Goal: Find specific page/section: Find specific page/section

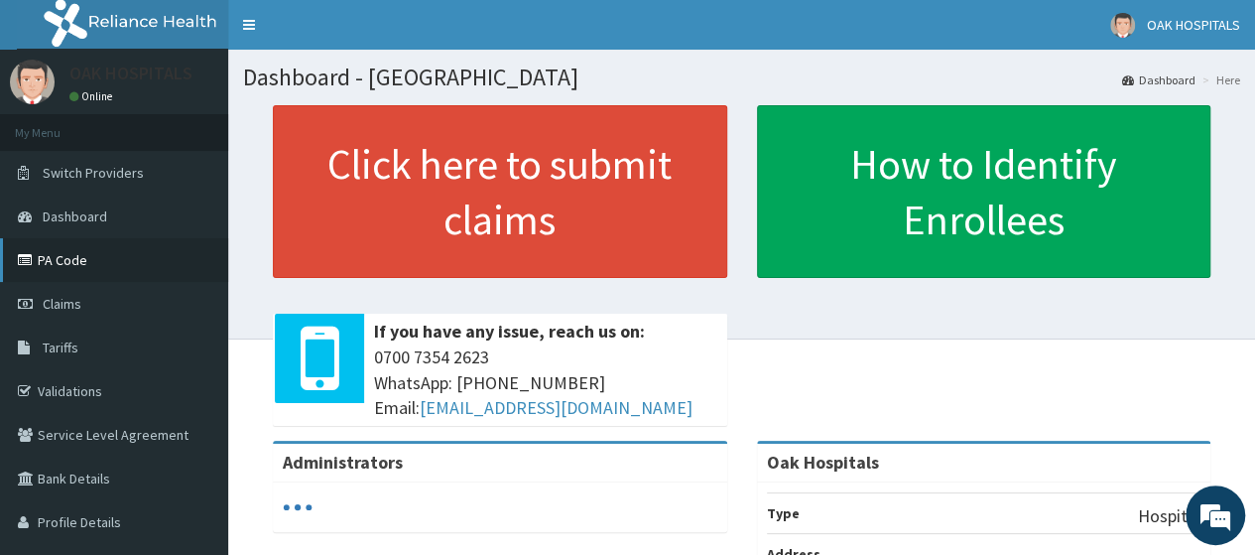
click at [83, 262] on link "PA Code" at bounding box center [114, 260] width 228 height 44
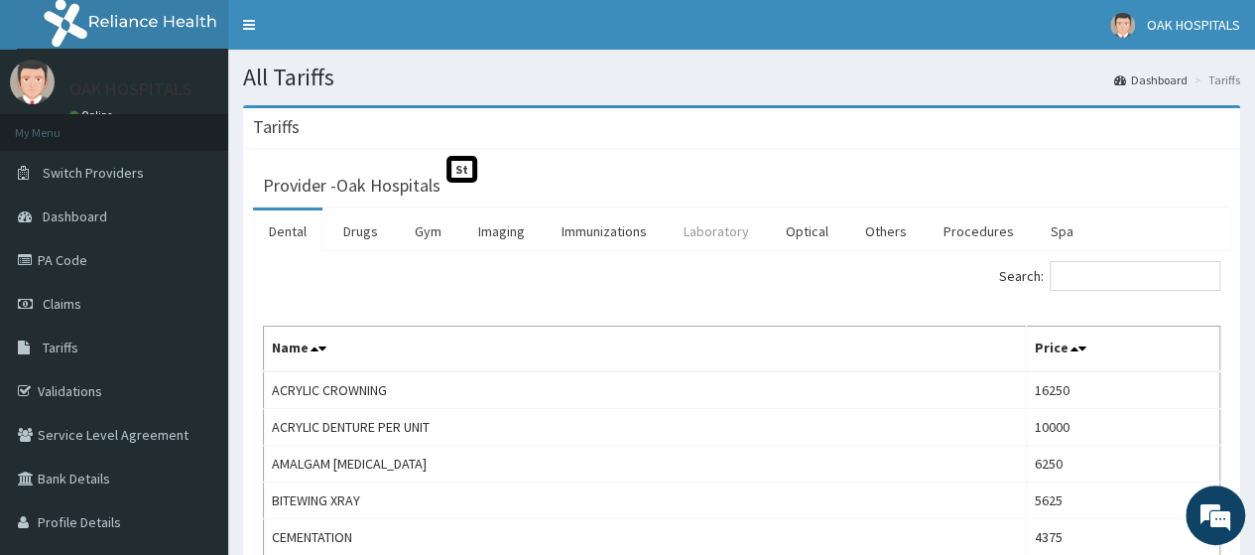
click at [714, 236] on link "Laboratory" at bounding box center [716, 231] width 97 height 42
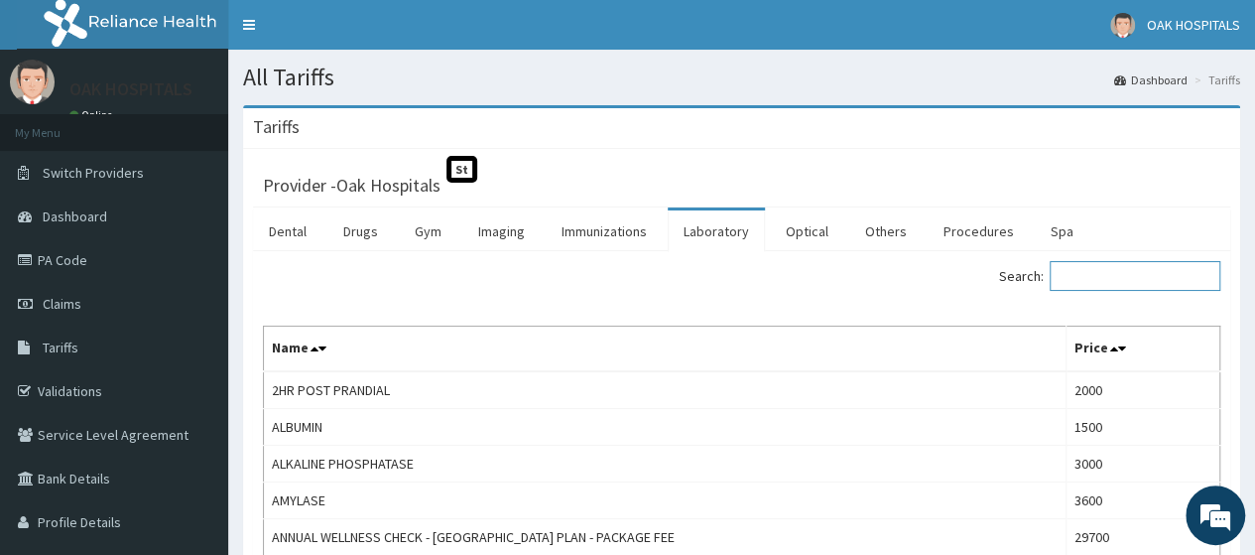
click at [1093, 276] on input "Search:" at bounding box center [1135, 276] width 171 height 30
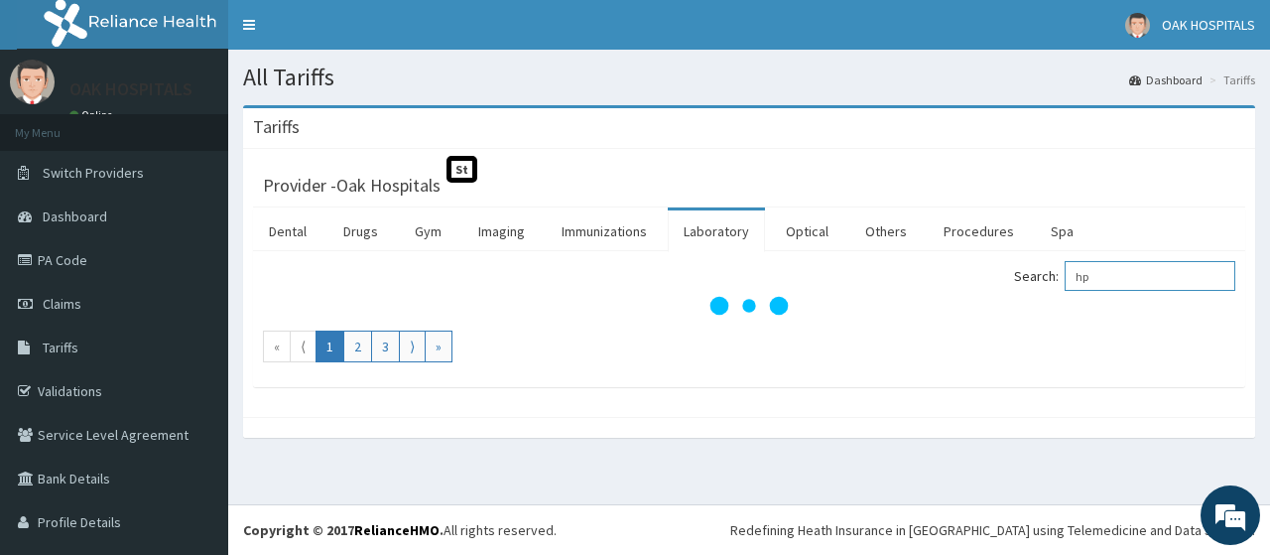
type input "h"
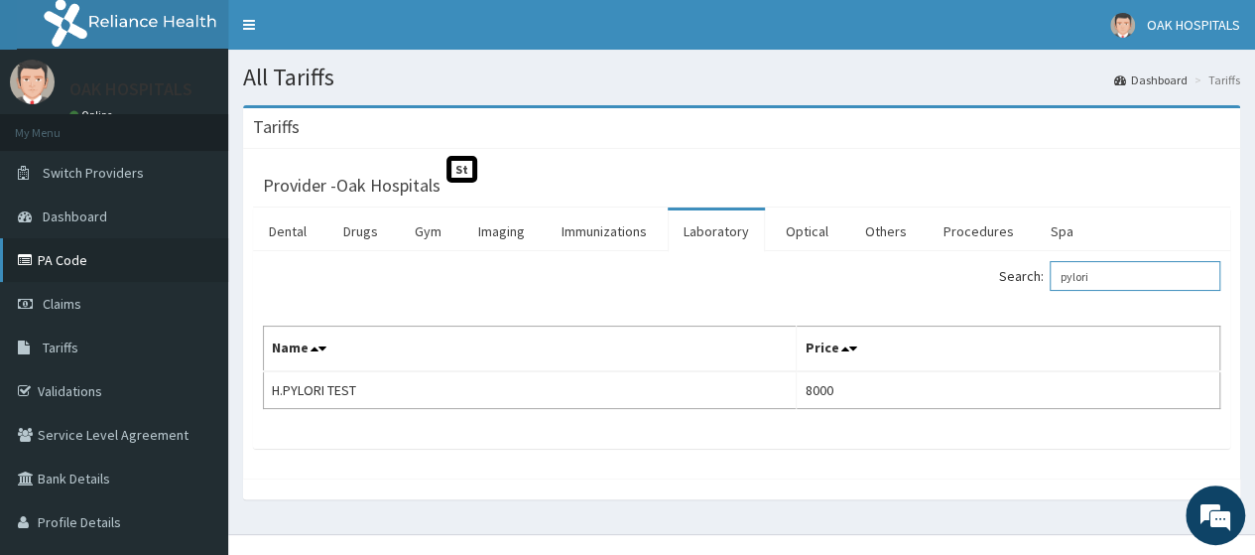
type input "pylori"
click at [63, 263] on link "PA Code" at bounding box center [114, 260] width 228 height 44
